Goal: Task Accomplishment & Management: Manage account settings

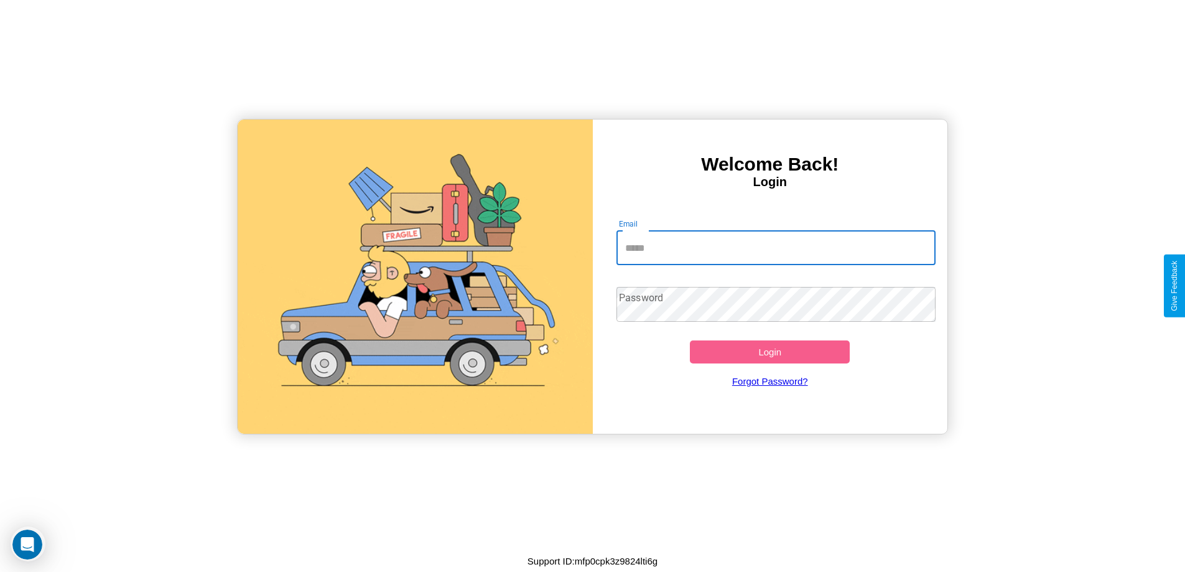
click at [776, 248] on input "Email" at bounding box center [775, 247] width 319 height 35
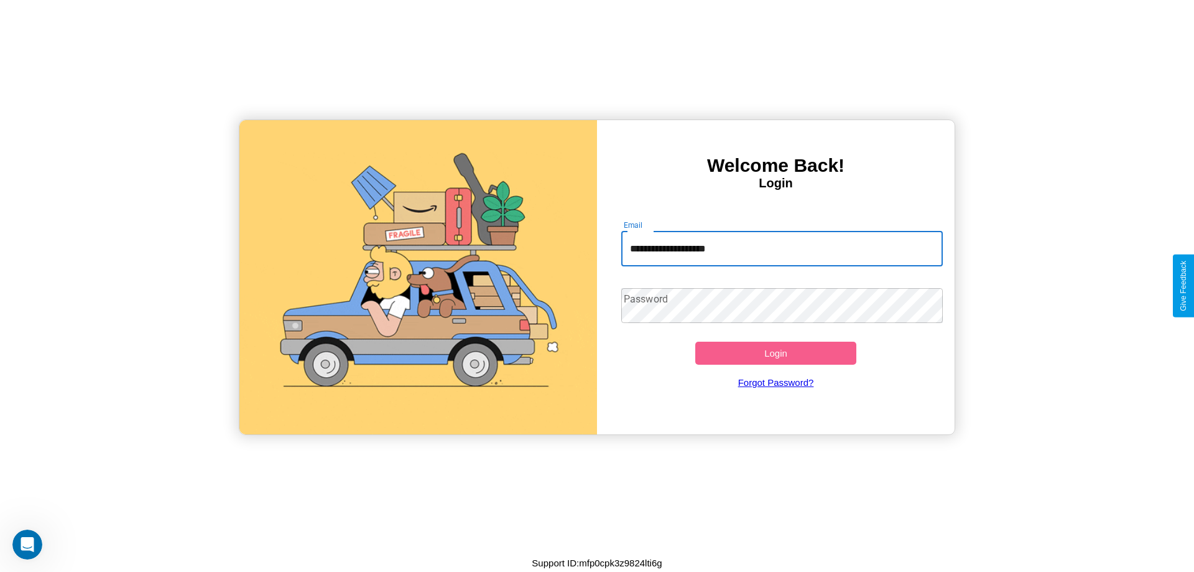
type input "**********"
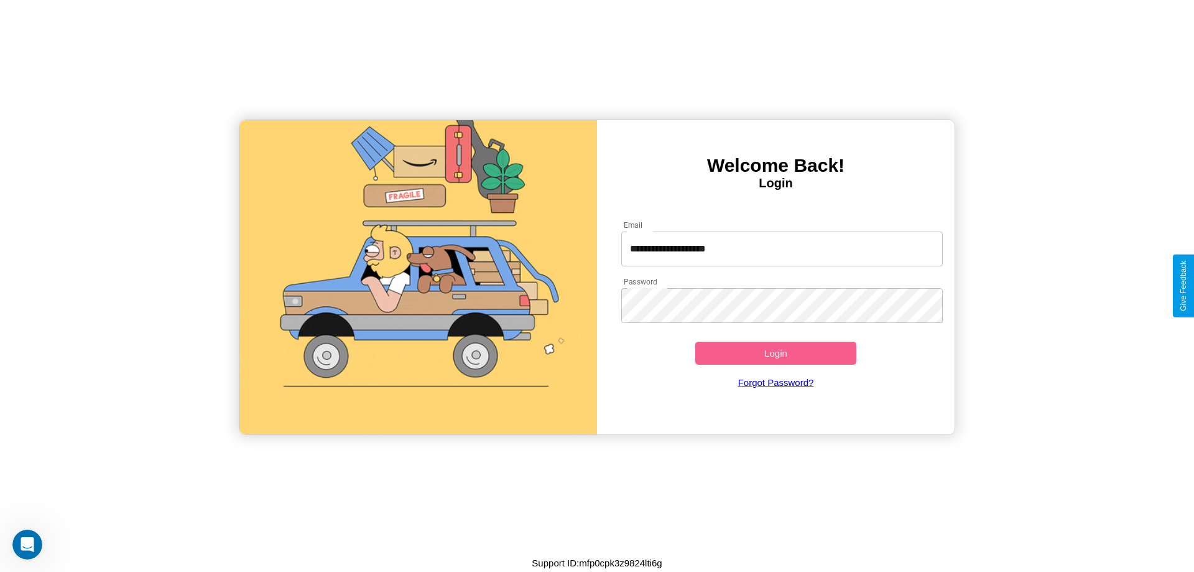
click at [776, 353] on button "Login" at bounding box center [775, 352] width 161 height 23
